Goal: Navigation & Orientation: Find specific page/section

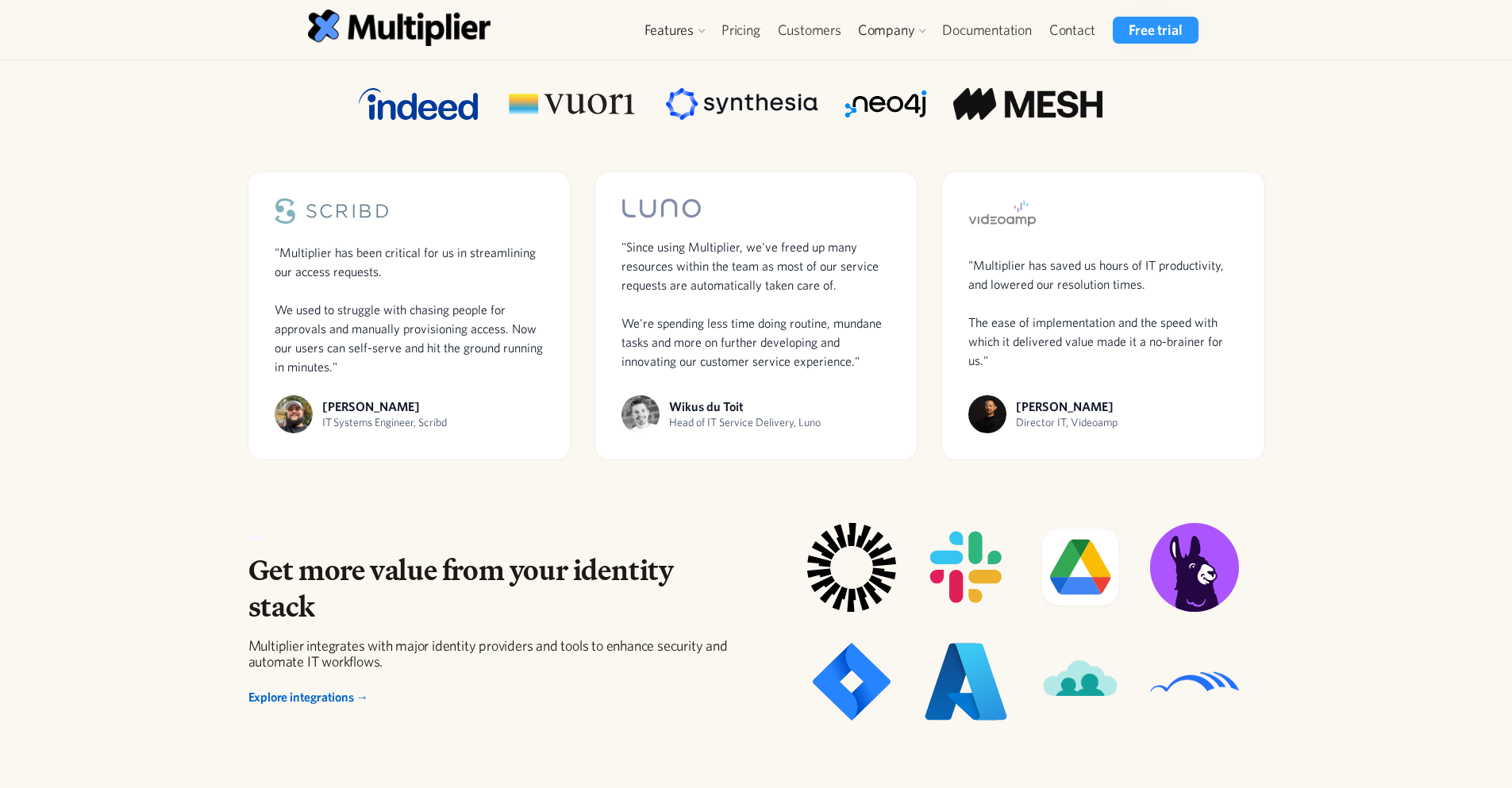
scroll to position [1102, 0]
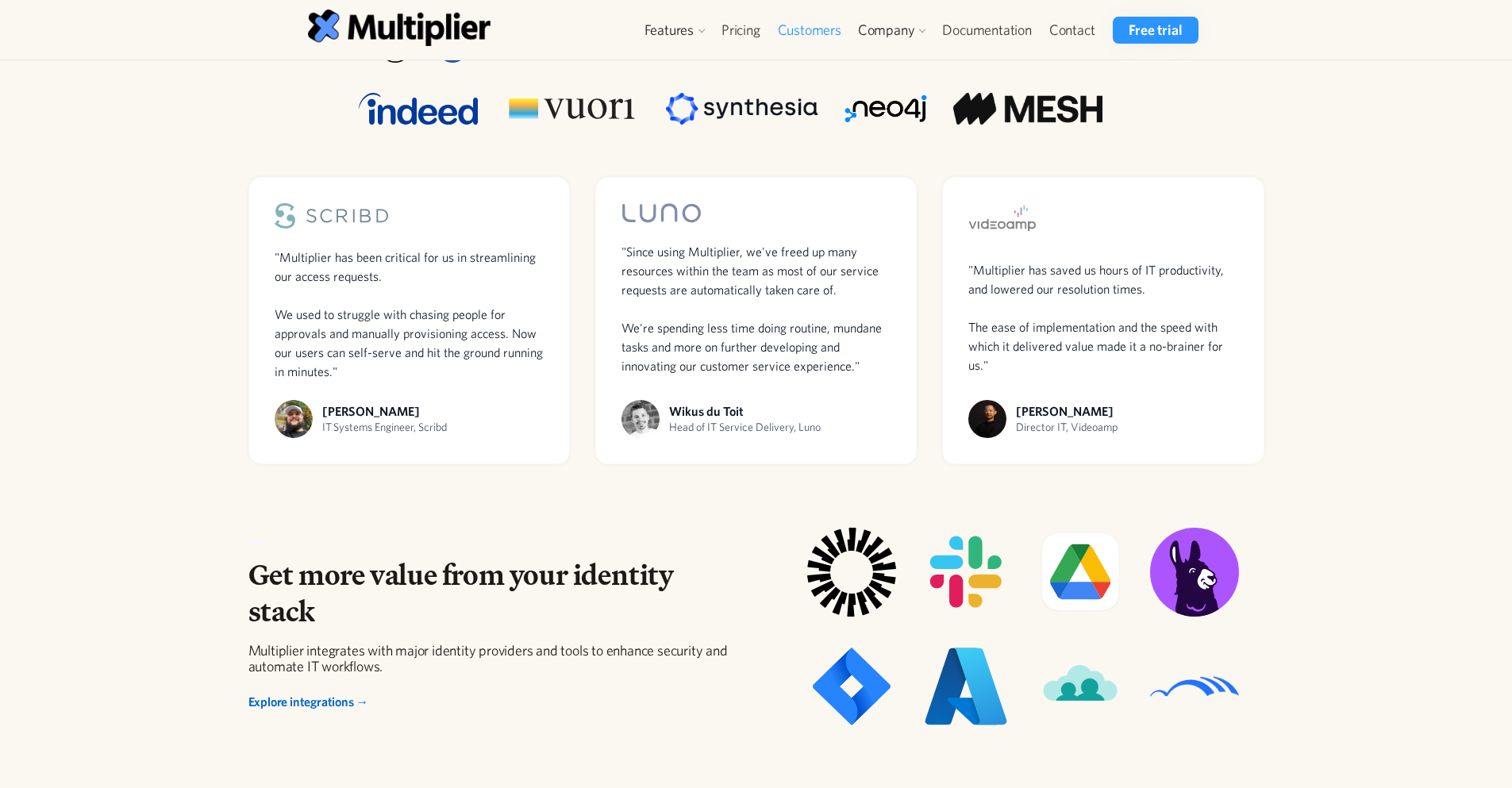
click at [822, 22] on link "Customers" at bounding box center [809, 30] width 81 height 27
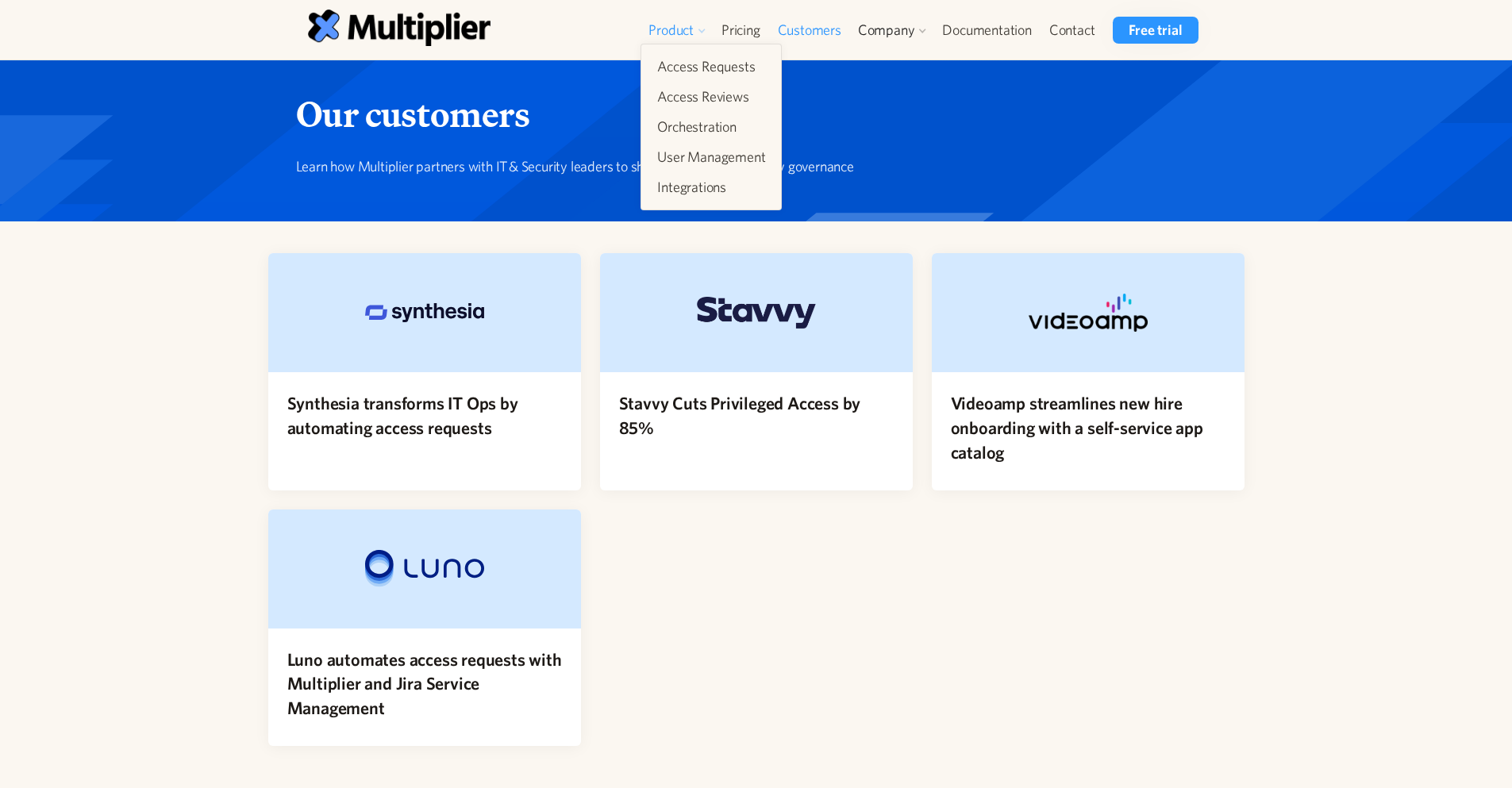
click at [665, 19] on div "Product" at bounding box center [677, 30] width 73 height 27
click at [654, 29] on div "Product" at bounding box center [671, 31] width 45 height 19
click at [680, 32] on div "Product" at bounding box center [671, 31] width 45 height 19
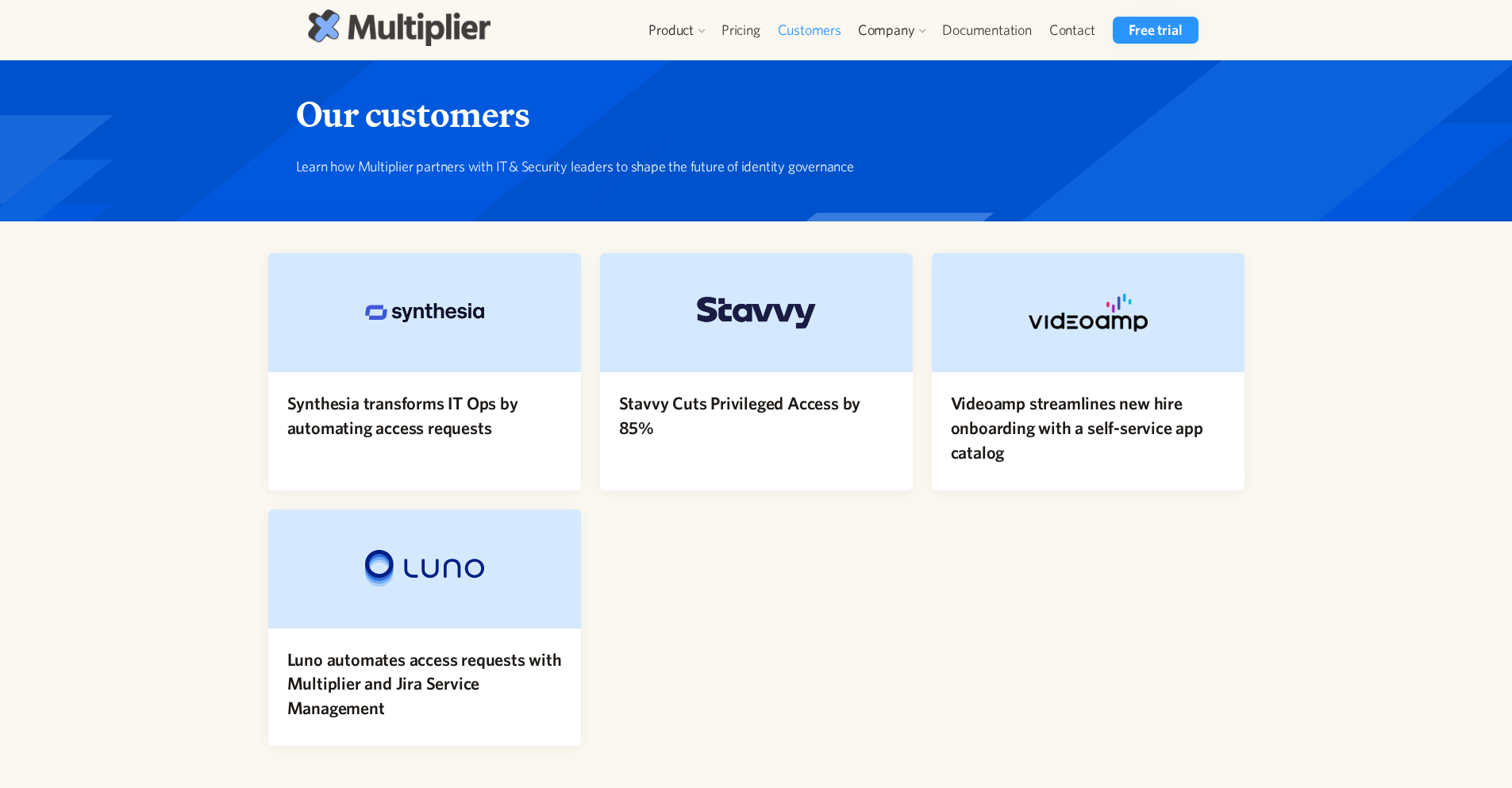
click at [354, 27] on img at bounding box center [399, 27] width 183 height 35
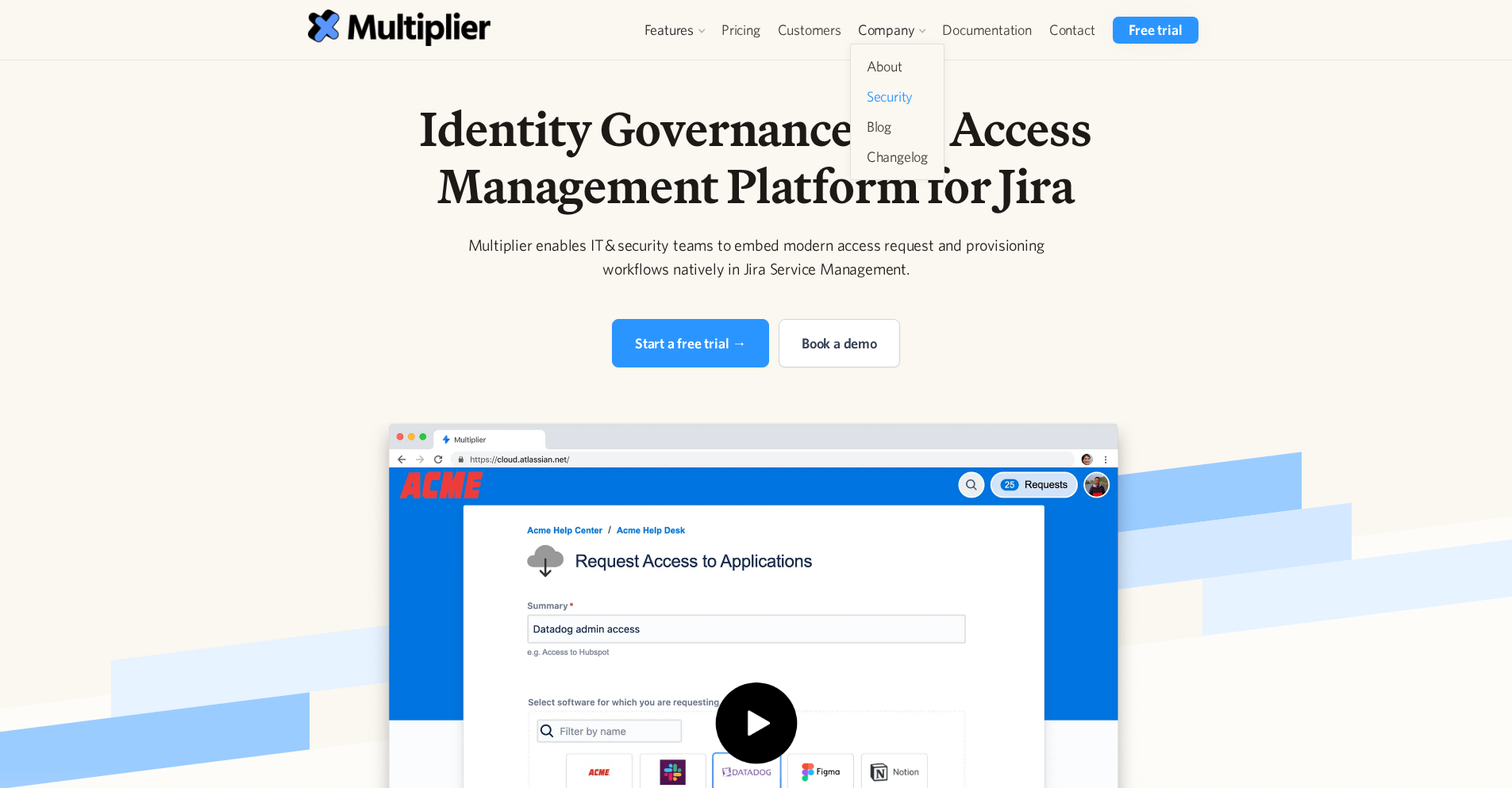
click at [888, 93] on link "Security" at bounding box center [898, 96] width 74 height 28
